Goal: Complete application form: Complete application form

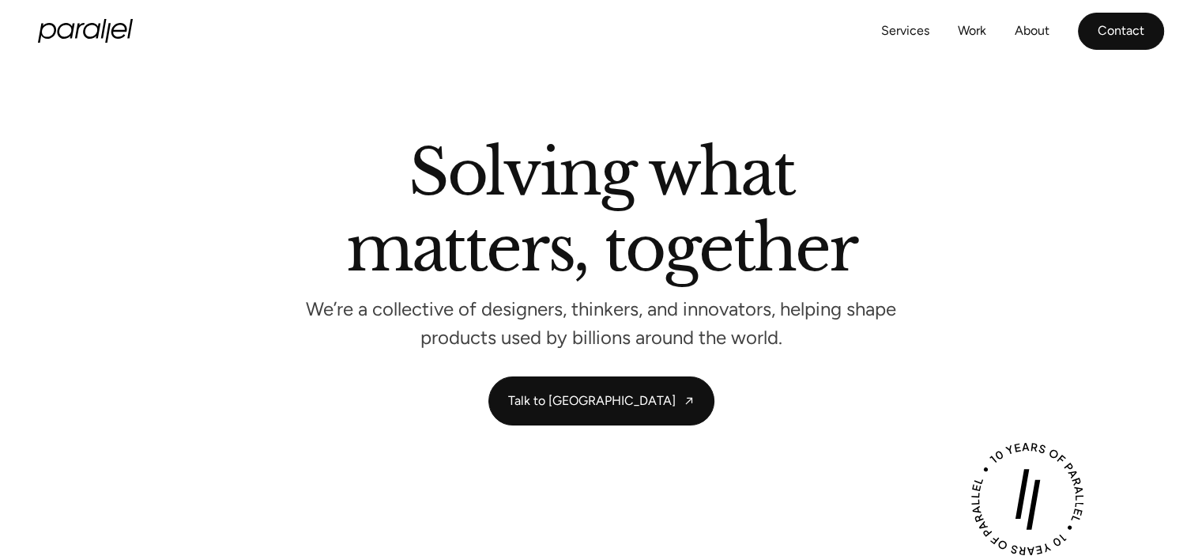
click at [1118, 31] on link "Contact" at bounding box center [1121, 31] width 86 height 37
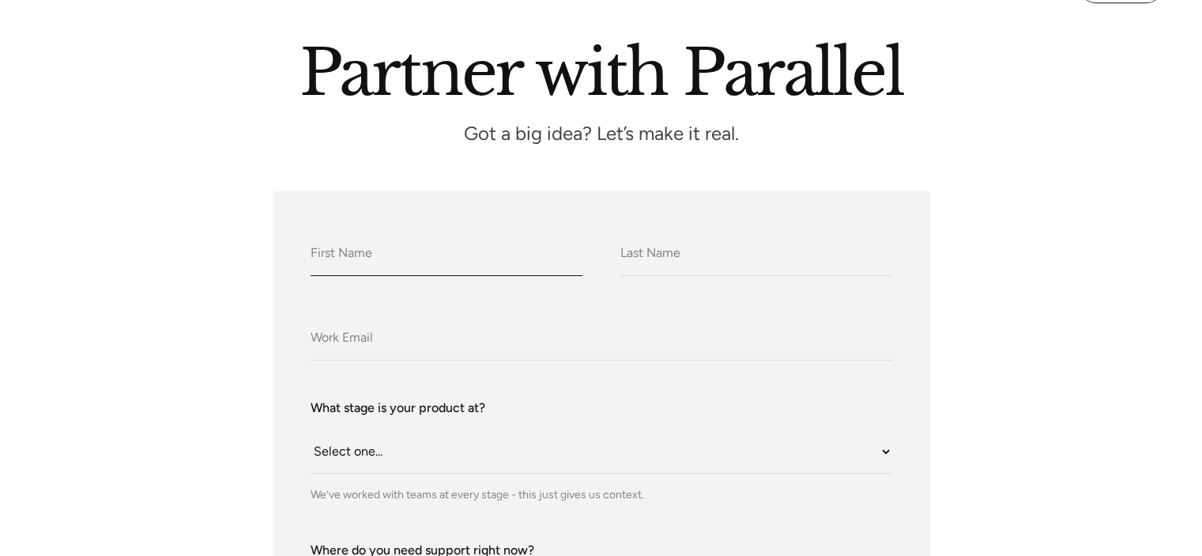
click at [446, 236] on input "What do we call you?" at bounding box center [447, 253] width 272 height 43
type input "Aravind"
type input "Kannan"
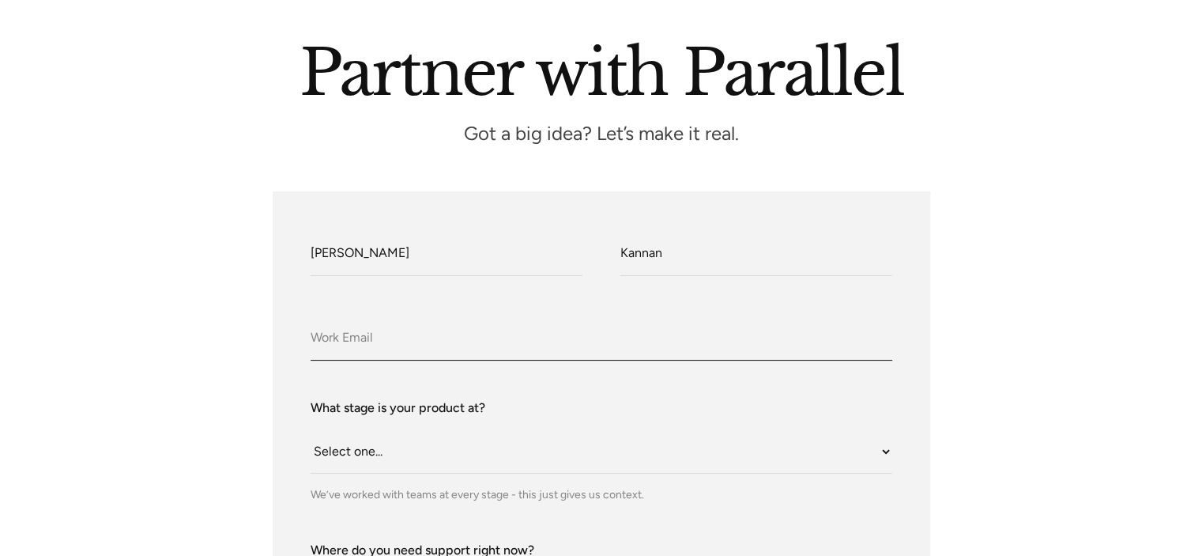
type input "hello@noukha.in"
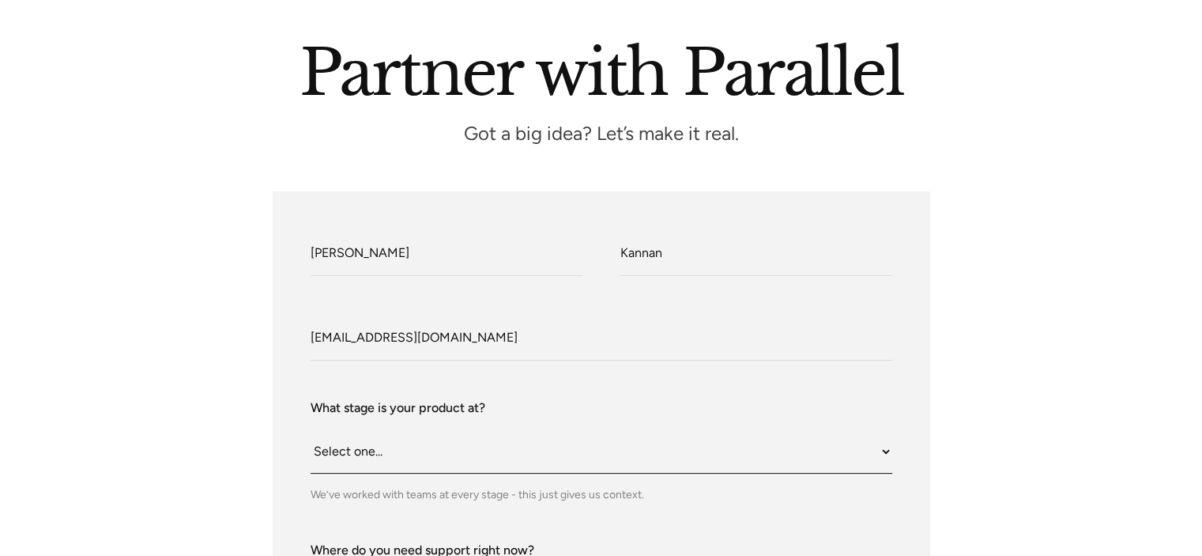
click at [363, 454] on select "Select one... Still an idea Building MVP Live with early users Scaling fast Som…" at bounding box center [602, 451] width 582 height 43
select select "Scaling fast"
click at [311, 430] on select "Select one... Still an idea Building MVP Live with early users Scaling fast Som…" at bounding box center [602, 451] width 582 height 43
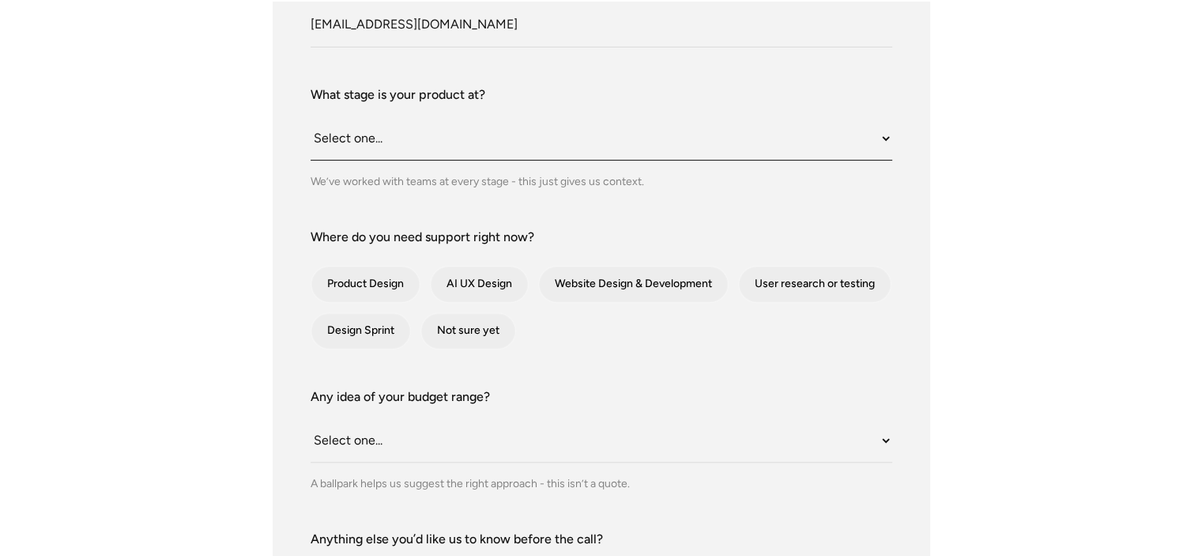
scroll to position [511, 0]
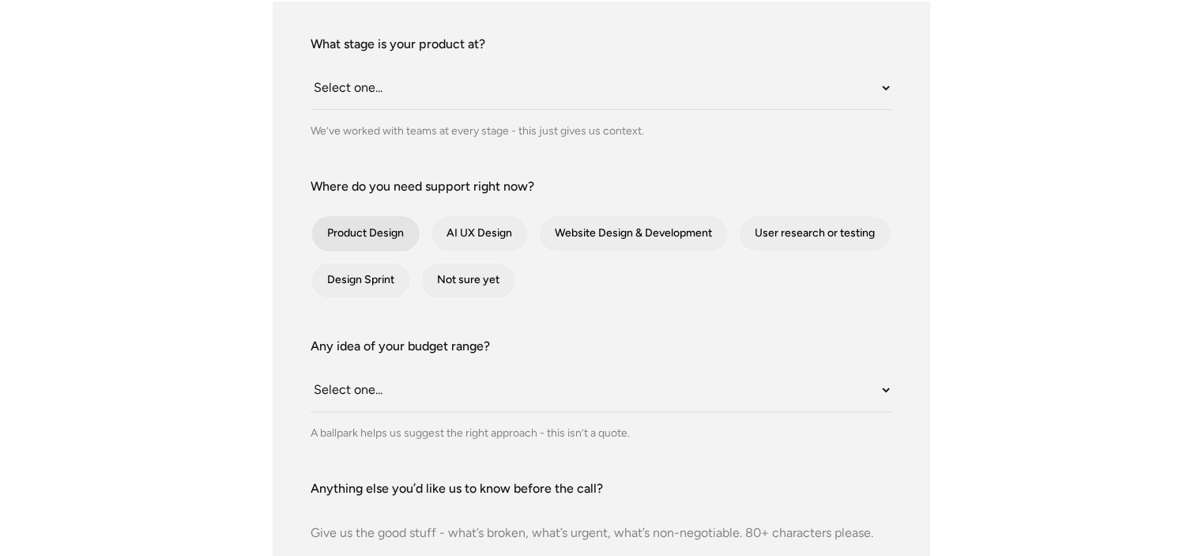
click at [408, 239] on div "contact-form" at bounding box center [365, 234] width 108 height 36
click at [338, 239] on input "Product Design" at bounding box center [332, 233] width 10 height 10
checkbox input "true"
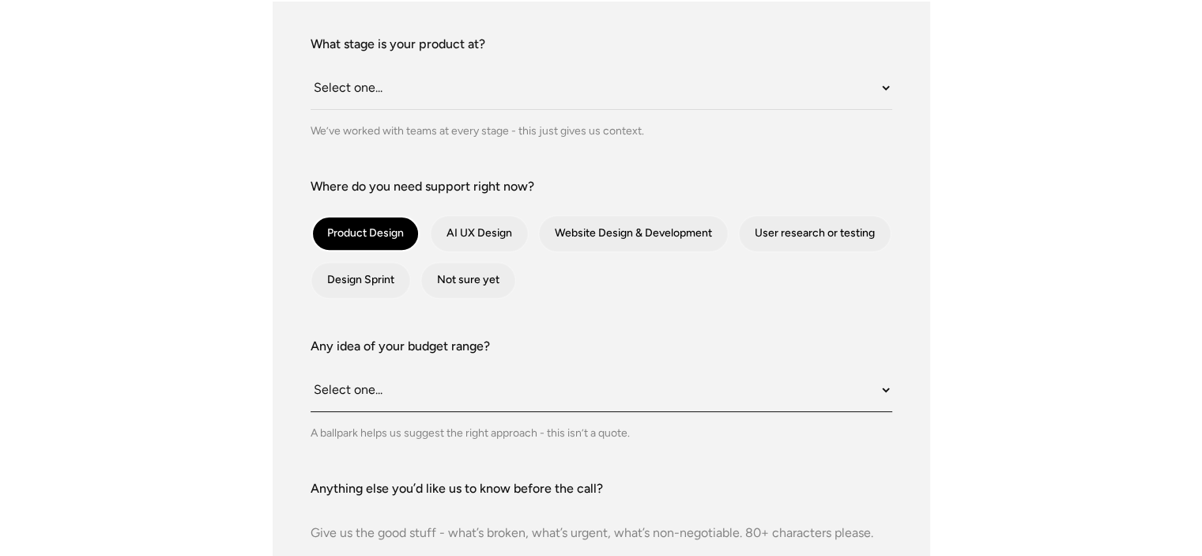
click at [531, 397] on select "Select one... Under $10K $10K–$25K $25K–$50K $50K+" at bounding box center [602, 389] width 582 height 43
click at [560, 323] on form "What do we call you? Aravind What do we call you? Kannan Company Email hello@no…" at bounding box center [602, 294] width 582 height 857
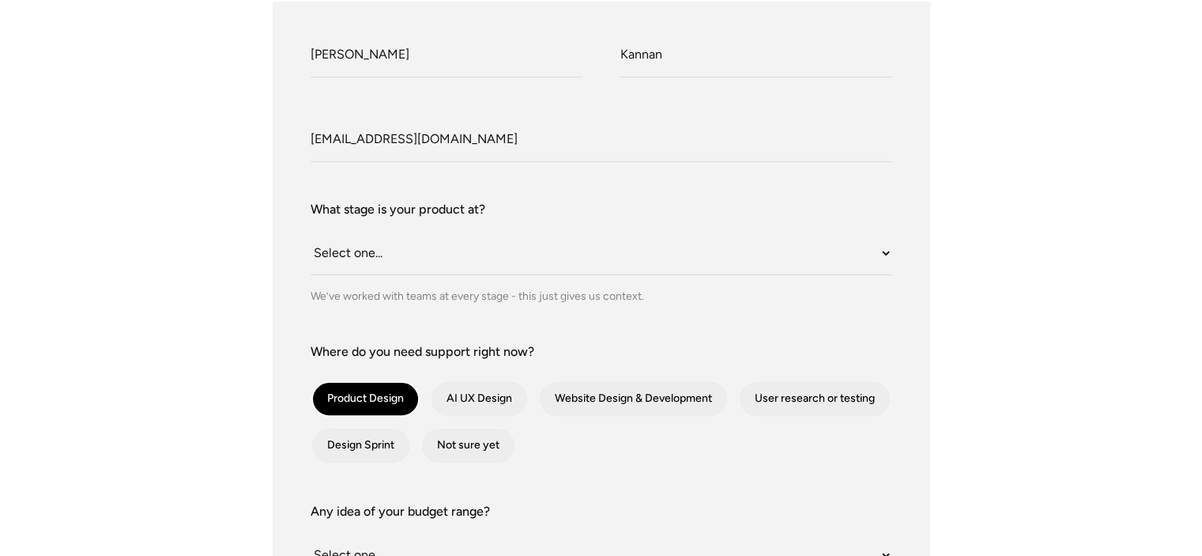
scroll to position [316, 0]
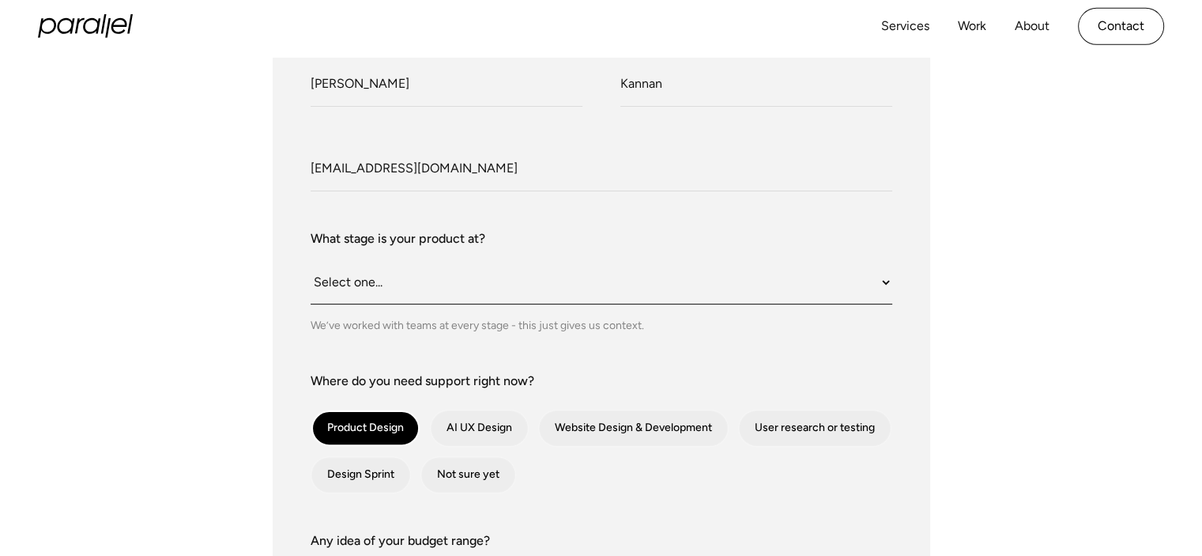
click at [541, 287] on select "Select one... Still an idea Building MVP Live with early users Scaling fast Som…" at bounding box center [602, 282] width 582 height 43
select select "contact-form"
click at [311, 261] on select "Select one... Still an idea Building MVP Live with early users Scaling fast Som…" at bounding box center [602, 282] width 582 height 43
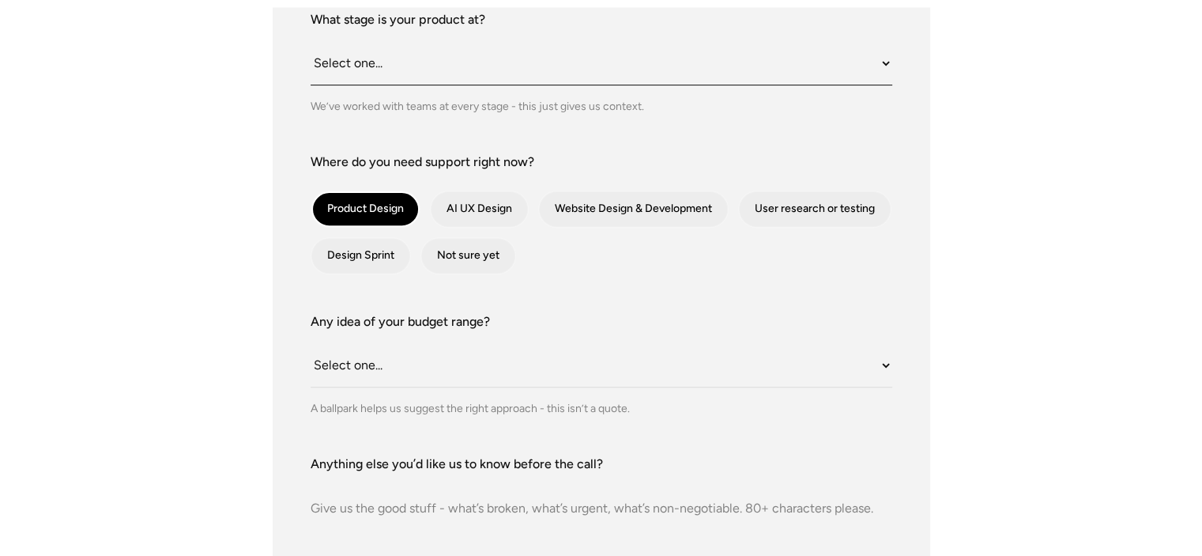
scroll to position [564, 0]
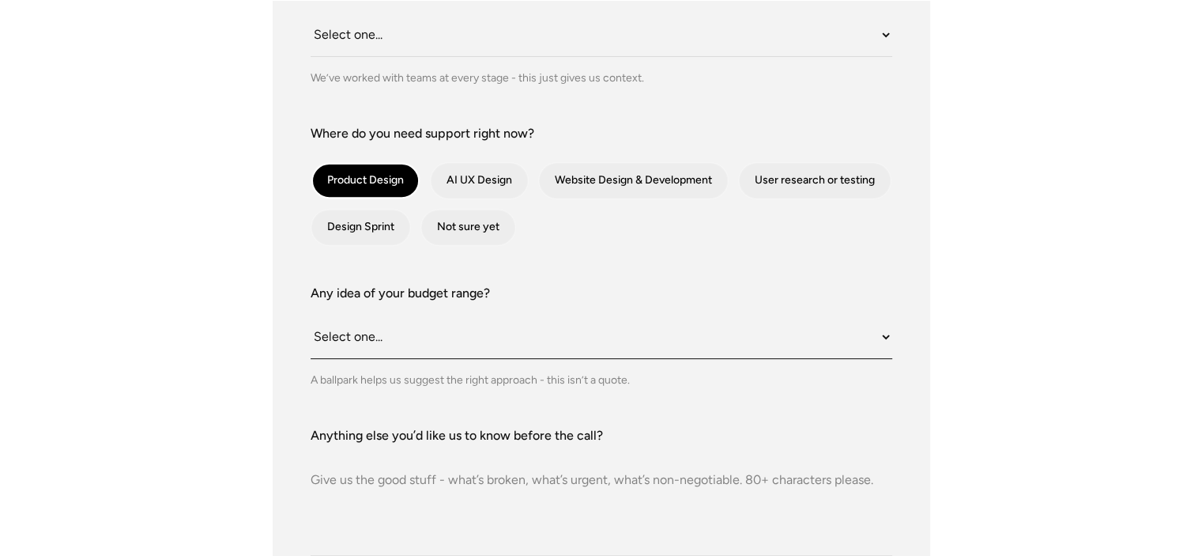
click at [491, 334] on select "Select one... Under $10K $10K–$25K $25K–$50K $50K+" at bounding box center [602, 336] width 582 height 43
click at [311, 315] on select "Select one... Under $10K $10K–$25K $25K–$50K $50K+" at bounding box center [602, 336] width 582 height 43
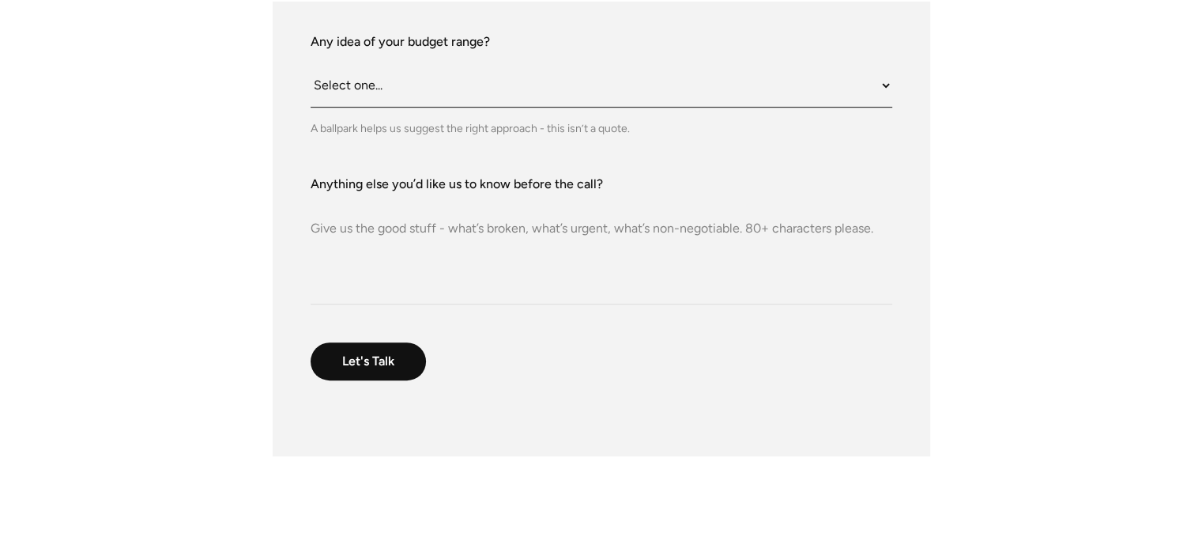
scroll to position [816, 0]
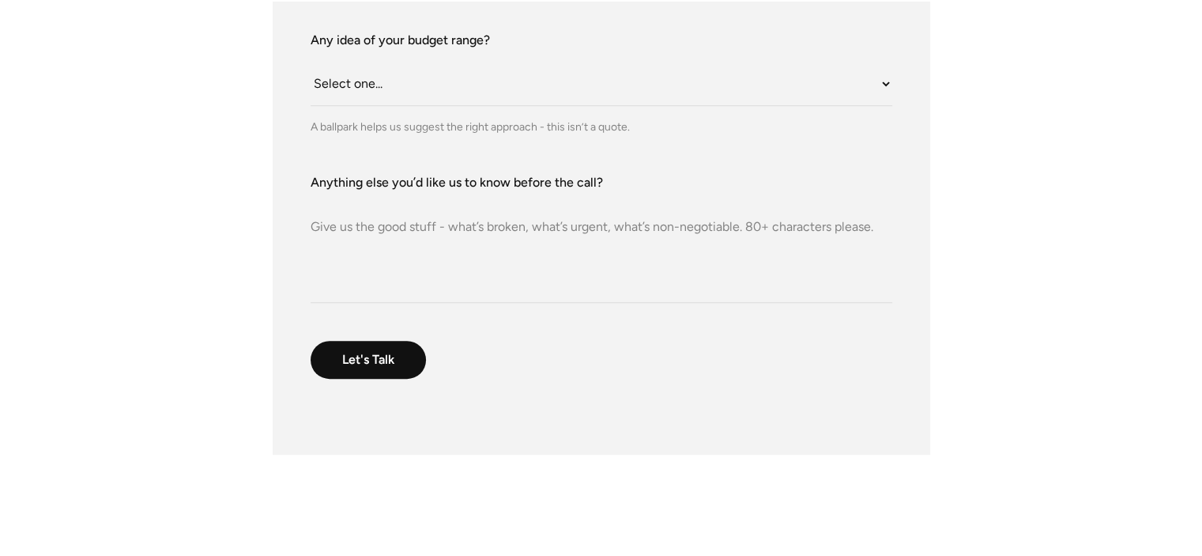
click at [487, 217] on textarea "Anything else you’d like us to know before the call?" at bounding box center [602, 247] width 582 height 111
paste textarea "Hello, We are Noukha Technologies, a software development company headquartered…"
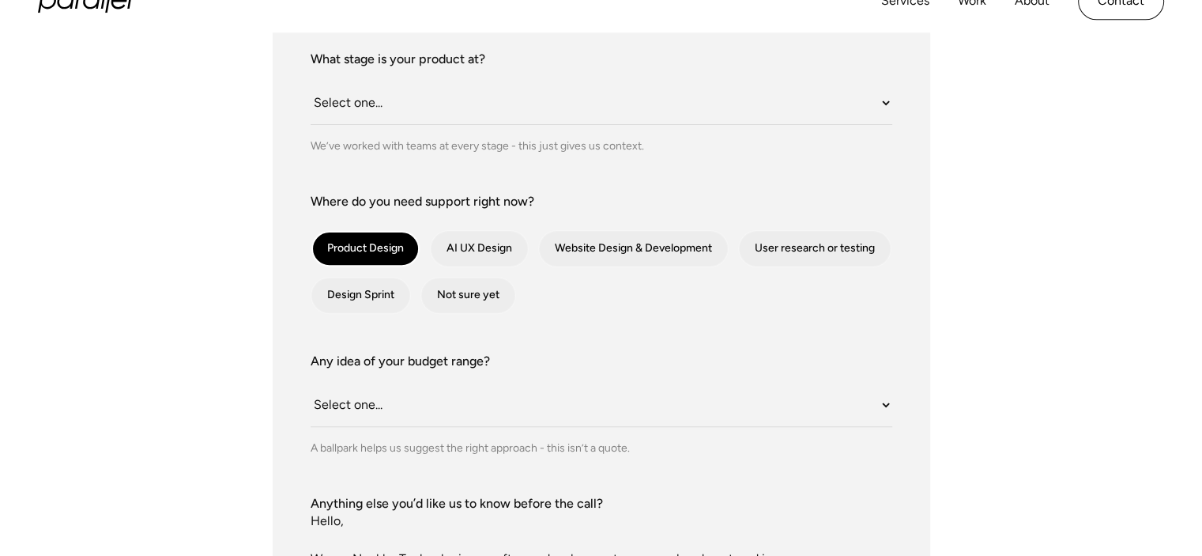
scroll to position [706, 0]
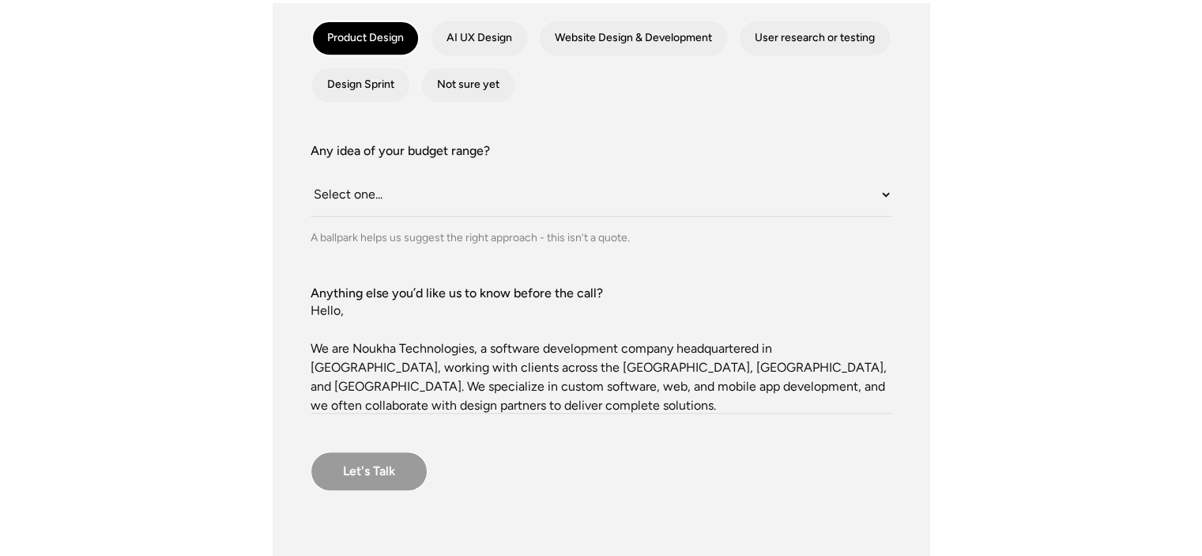
type textarea "Hello, We are Noukha Technologies, a software development company headquartered…"
click at [353, 466] on input "Let's Talk" at bounding box center [369, 471] width 117 height 40
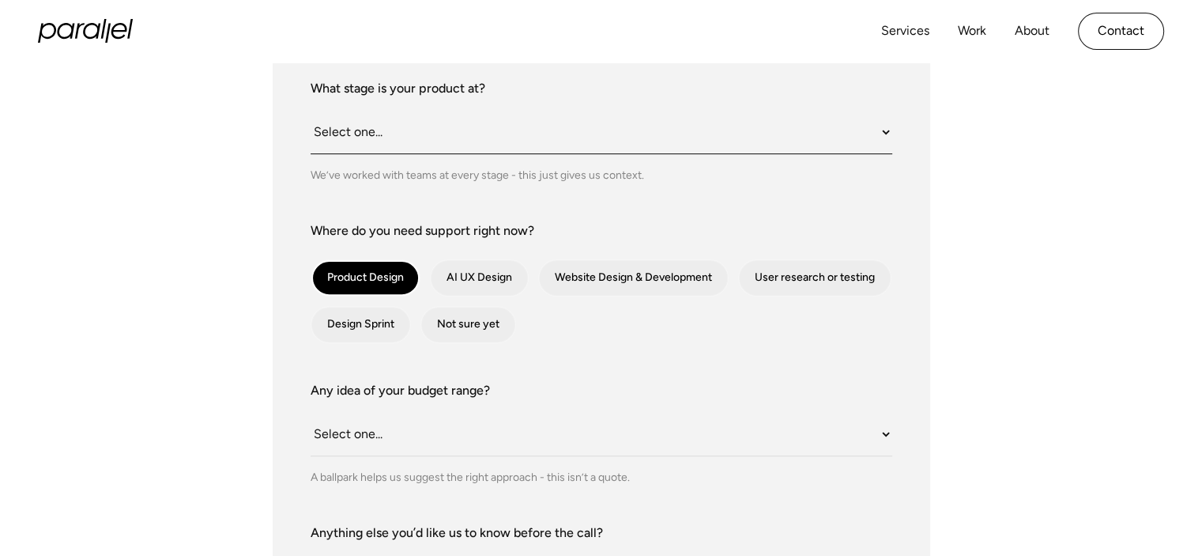
scroll to position [197, 0]
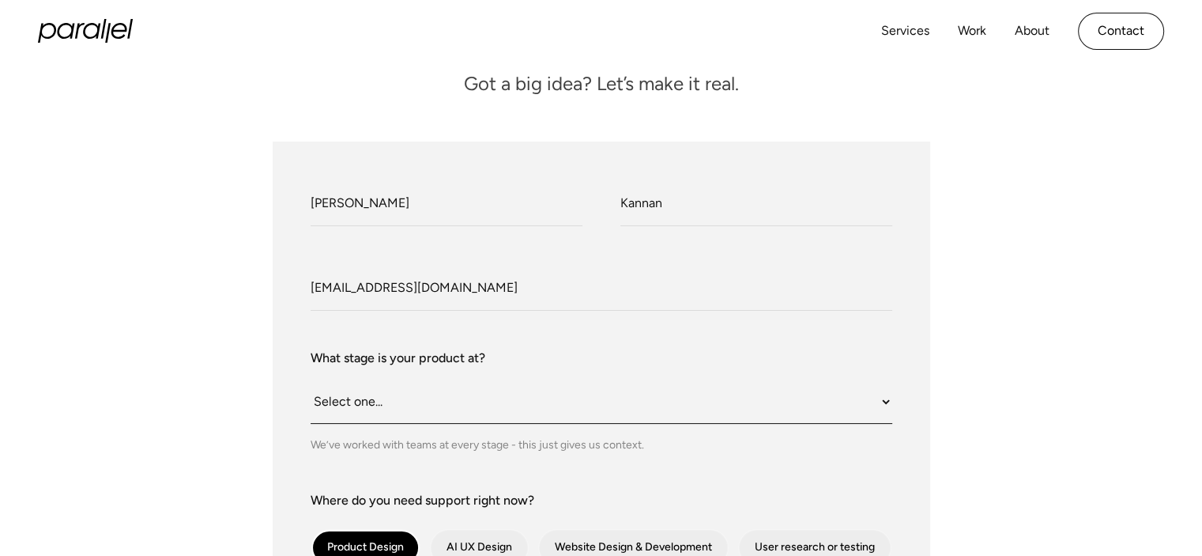
click at [477, 397] on select "Select one... Still an idea Building MVP Live with early users Scaling fast Som…" at bounding box center [602, 401] width 582 height 43
select select "Somewhere in between"
click at [311, 380] on select "Select one... Still an idea Building MVP Live with early users Scaling fast Som…" at bounding box center [602, 401] width 582 height 43
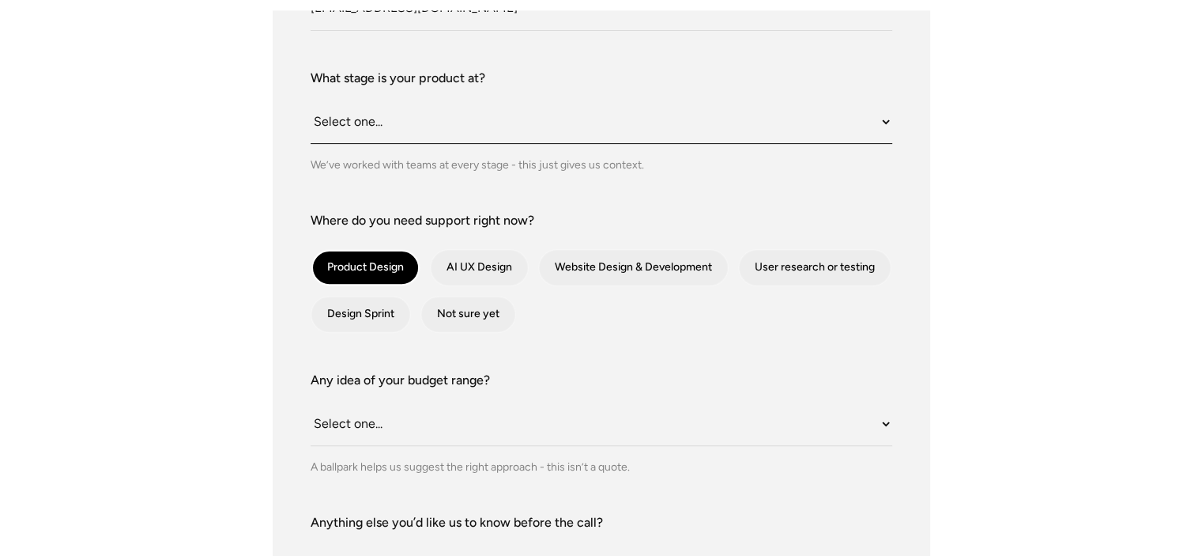
scroll to position [523, 0]
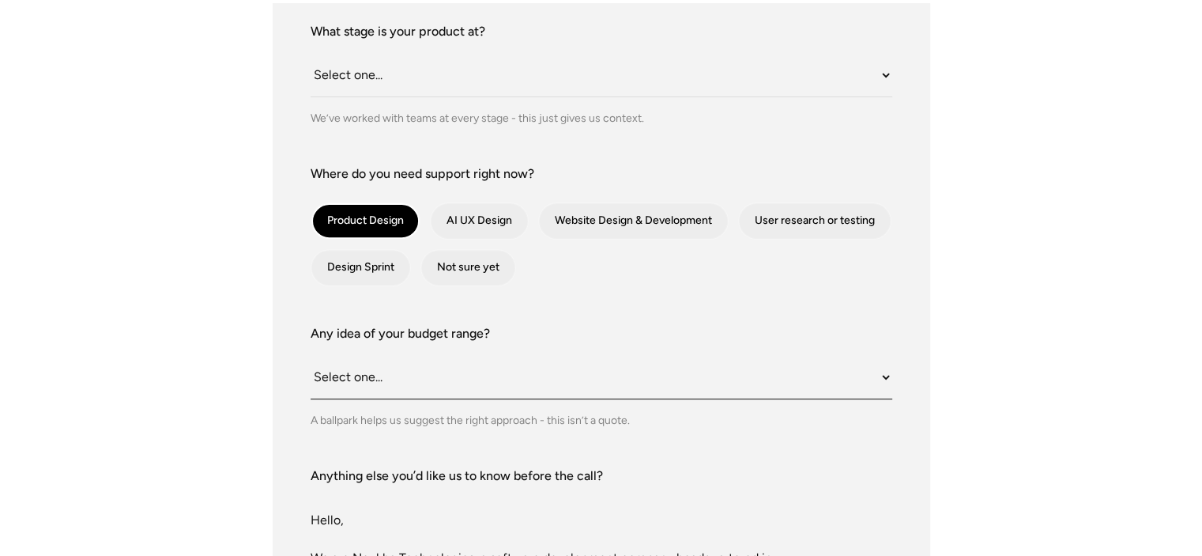
click at [511, 375] on select "Select one... Under $10K $10K–$25K $25K–$50K $50K+" at bounding box center [602, 377] width 582 height 43
select select "Under $10K"
click at [311, 356] on select "Select one... Under $10K $10K–$25K $25K–$50K $50K+" at bounding box center [602, 377] width 582 height 43
click at [488, 424] on div "A ballpark helps us suggest the right approach - this isn’t a quote." at bounding box center [602, 420] width 582 height 17
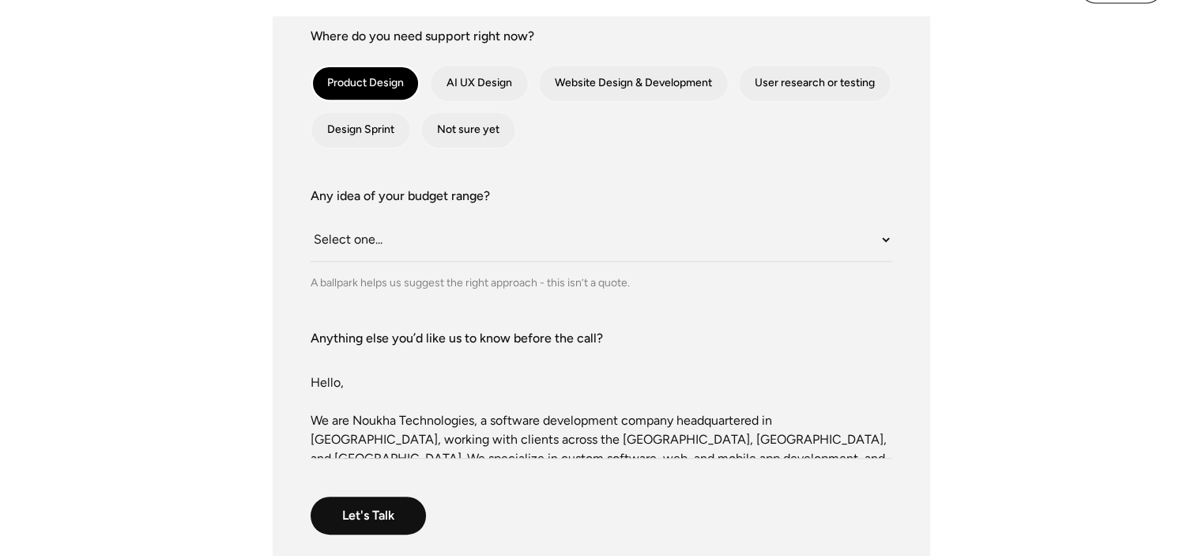
scroll to position [708, 0]
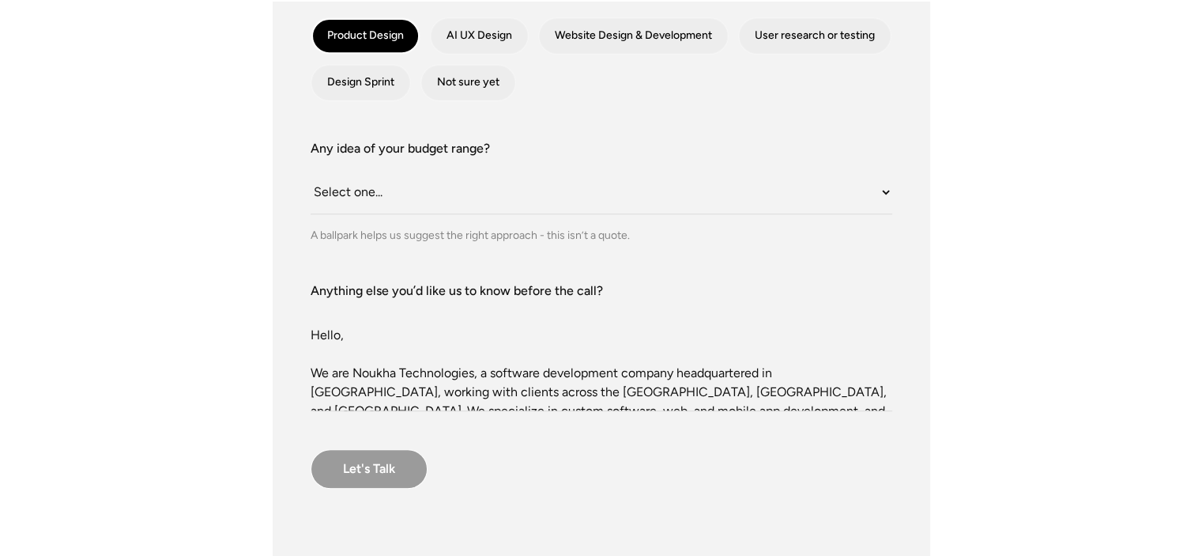
click at [408, 466] on input "Let's Talk" at bounding box center [369, 469] width 117 height 40
type input "Let's Talk"
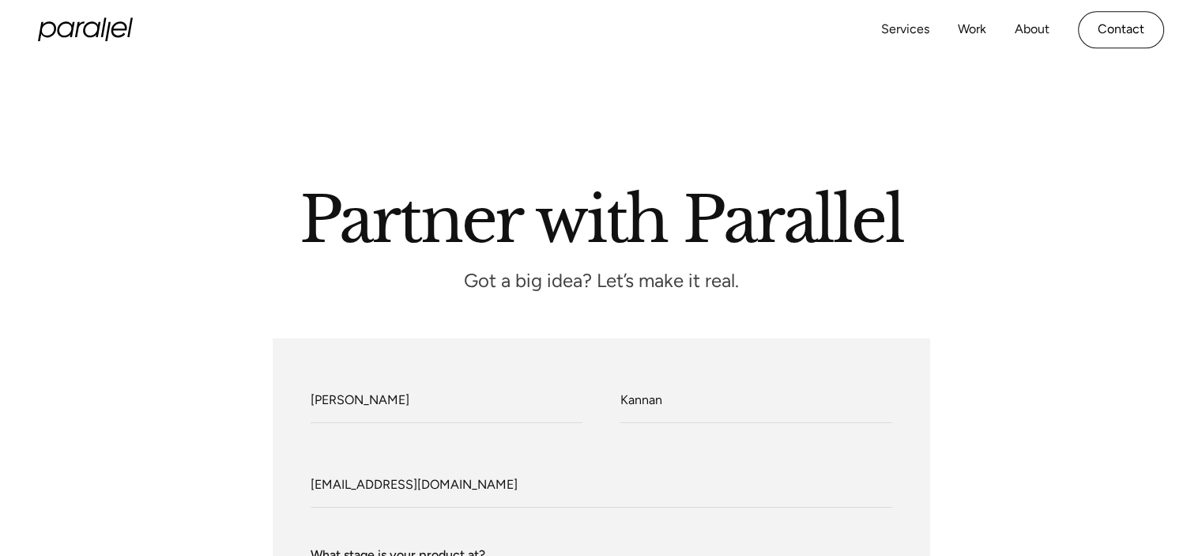
scroll to position [0, 0]
click at [332, 385] on input "What do we call you?" at bounding box center [447, 400] width 272 height 43
type input "Aravind"
type input "Kannan"
type input "hello@noukha.in"
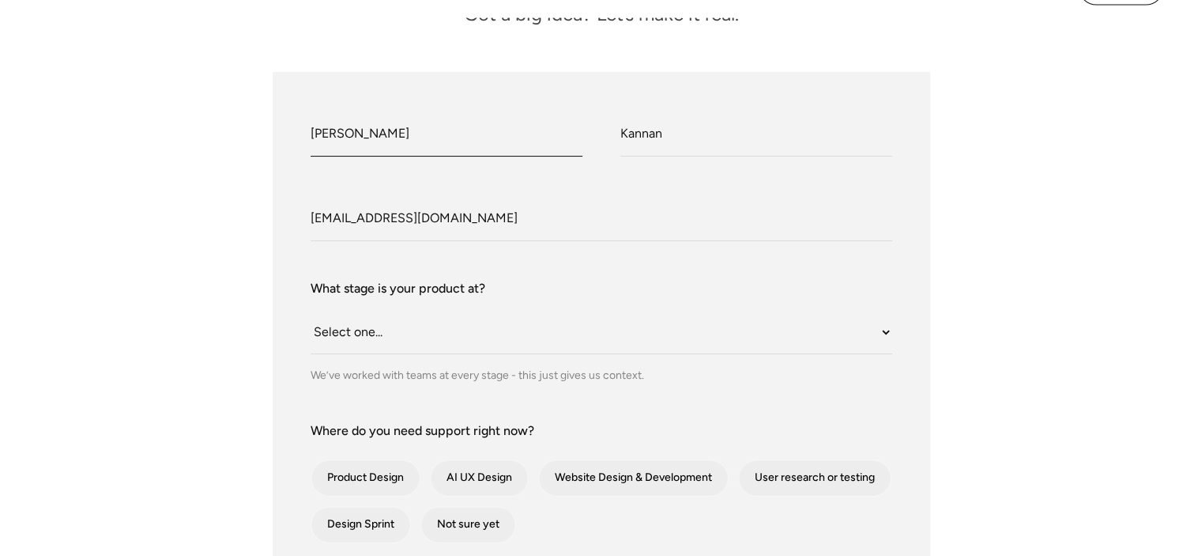
scroll to position [269, 0]
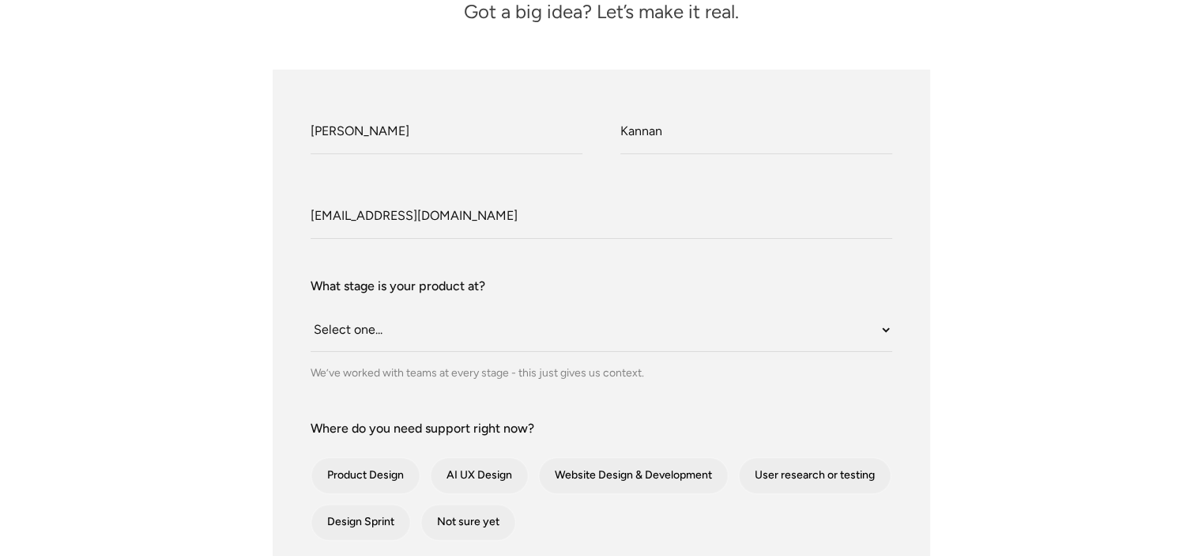
click at [434, 352] on div "What stage is your product at? Select one... Still an idea Building MVP Live wi…" at bounding box center [602, 329] width 582 height 104
click at [428, 338] on select "Select one... Still an idea Building MVP Live with early users Scaling fast Som…" at bounding box center [602, 329] width 582 height 43
select select "Building MVP"
click at [311, 308] on select "Select one... Still an idea Building MVP Live with early users Scaling fast Som…" at bounding box center [602, 329] width 582 height 43
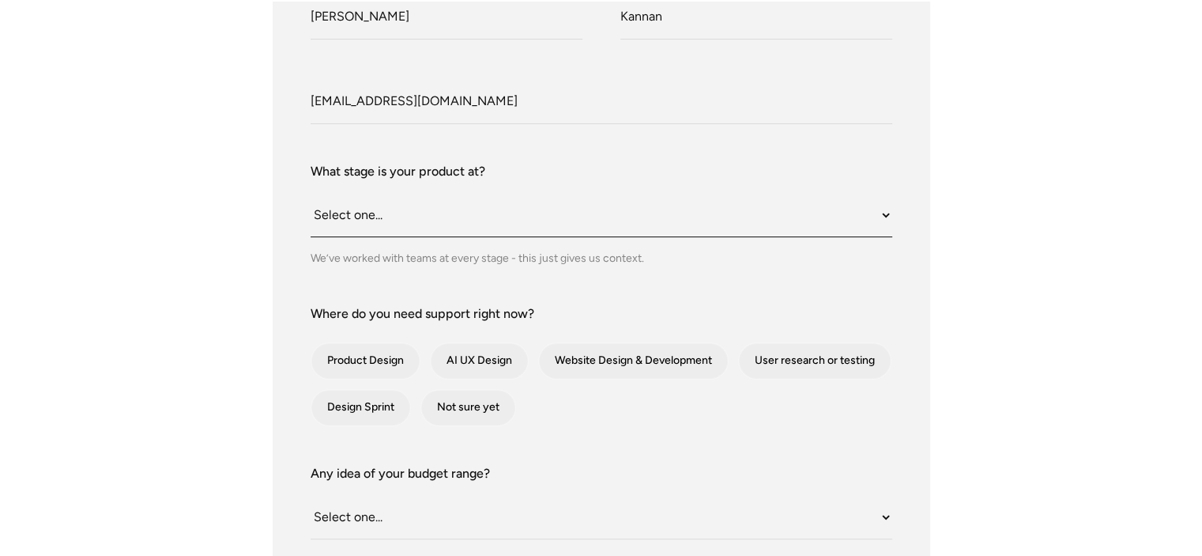
scroll to position [416, 0]
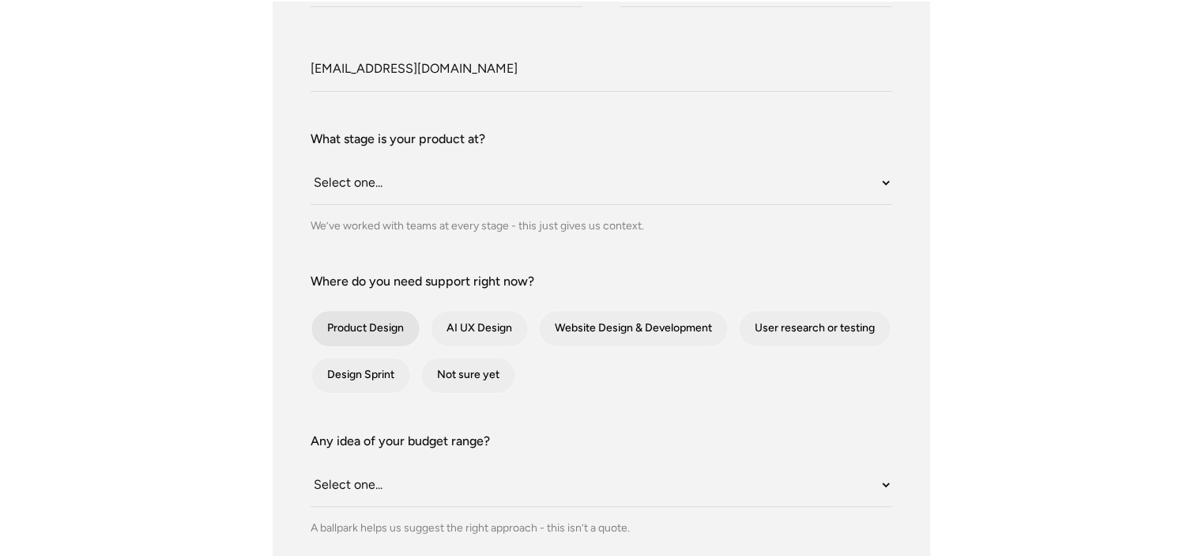
click at [369, 343] on div "contact-form" at bounding box center [365, 329] width 108 height 36
click at [338, 334] on input "Product Design" at bounding box center [332, 328] width 10 height 10
checkbox input "true"
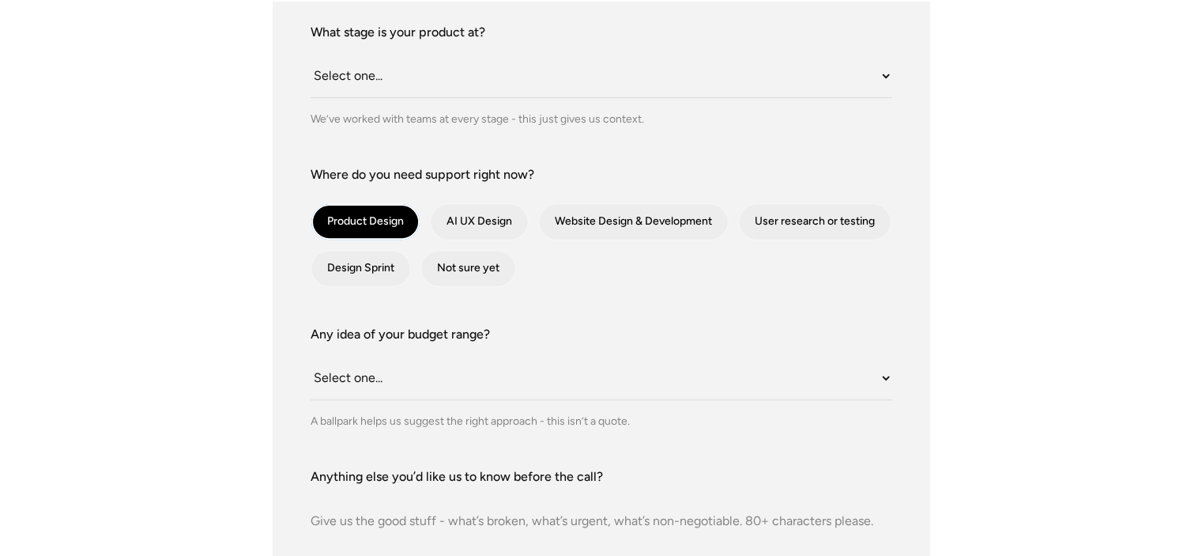
scroll to position [558, 0]
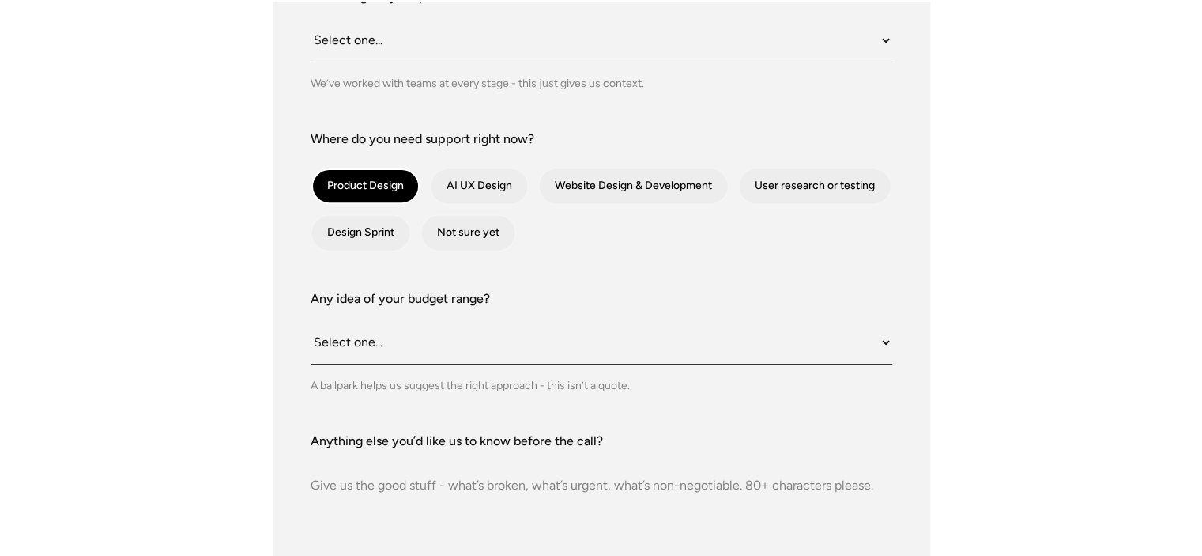
drag, startPoint x: 410, startPoint y: 343, endPoint x: 402, endPoint y: 356, distance: 16.0
click at [410, 343] on select "Select one... Under $10K $10K–$25K $25K–$50K $50K+" at bounding box center [602, 342] width 582 height 43
select select "$25K–$50K"
click at [311, 321] on select "Select one... Under $10K $10K–$25K $25K–$50K $50K+" at bounding box center [602, 342] width 582 height 43
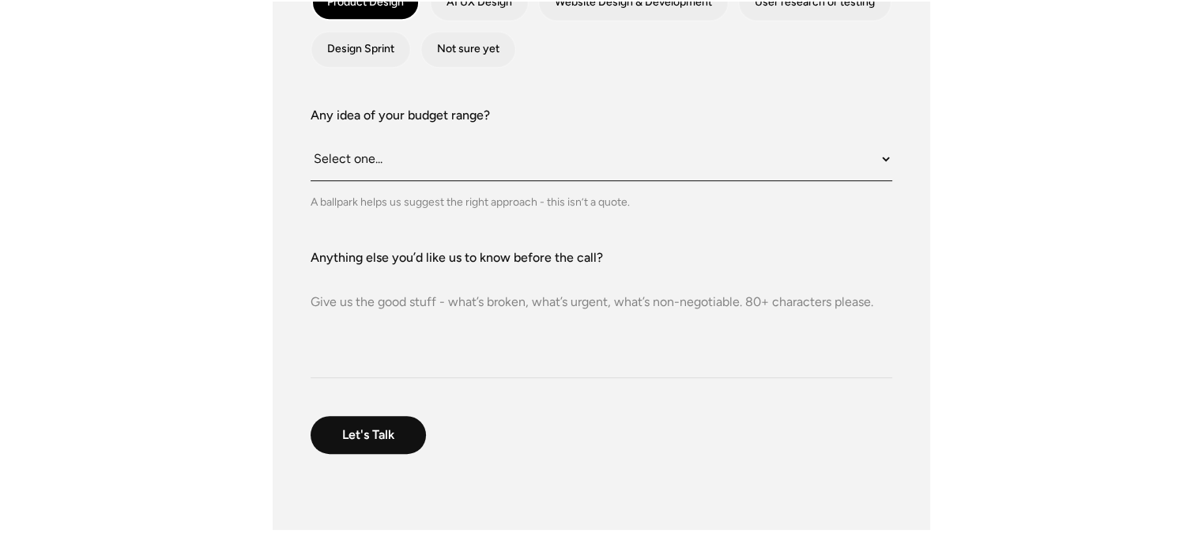
scroll to position [748, 0]
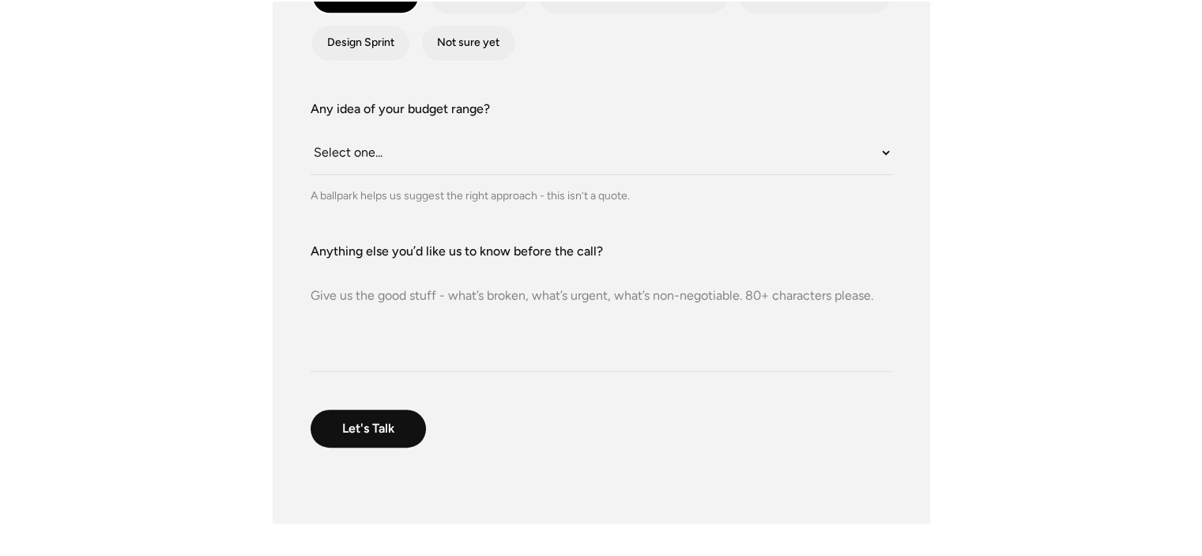
click at [424, 315] on textarea "Anything else you’d like us to know before the call?" at bounding box center [602, 316] width 582 height 111
paste textarea "Hello, We are Noukha Technologies, a software development company headquartered…"
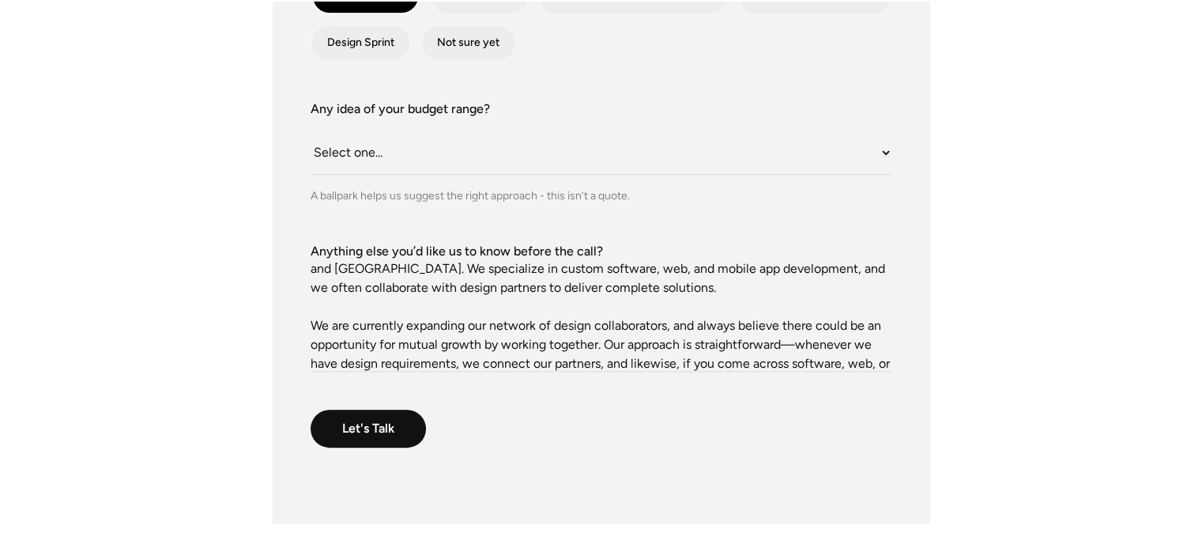
scroll to position [27, 0]
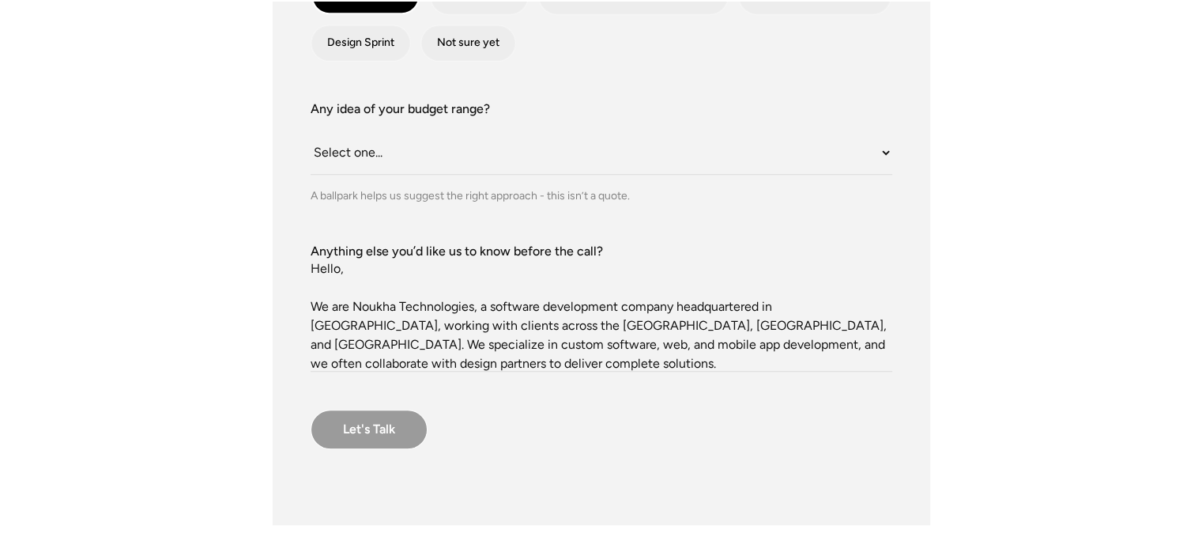
type textarea "Hello, We are Noukha Technologies, a software development company headquartered…"
click at [402, 424] on input "Let's Talk" at bounding box center [369, 429] width 117 height 40
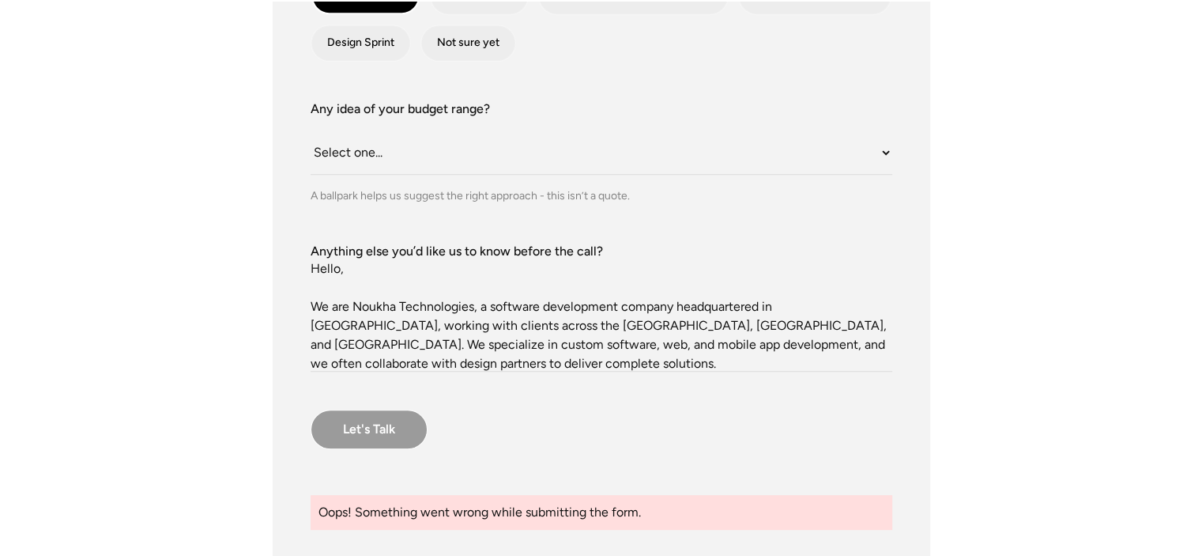
click at [402, 424] on input "Let's Talk" at bounding box center [369, 429] width 117 height 40
type input "Let's Talk"
